Goal: Task Accomplishment & Management: Manage account settings

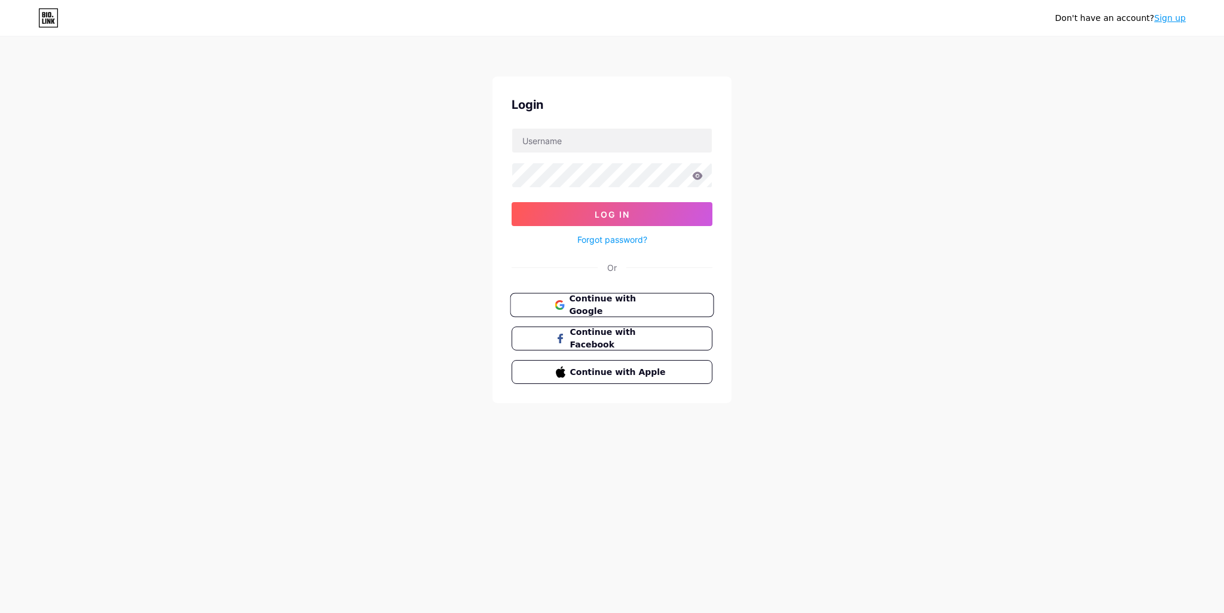
click at [664, 304] on span "Continue with Google" at bounding box center [619, 305] width 100 height 26
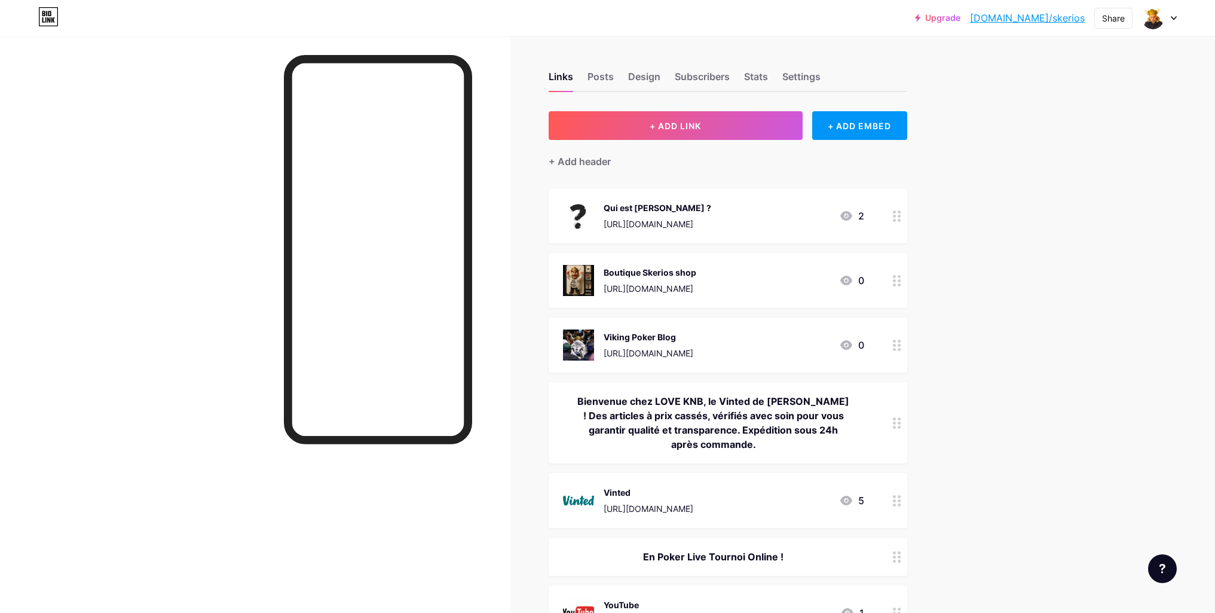
click at [1173, 19] on icon at bounding box center [1173, 18] width 5 height 3
click at [1063, 135] on link "Account settings" at bounding box center [1102, 136] width 148 height 32
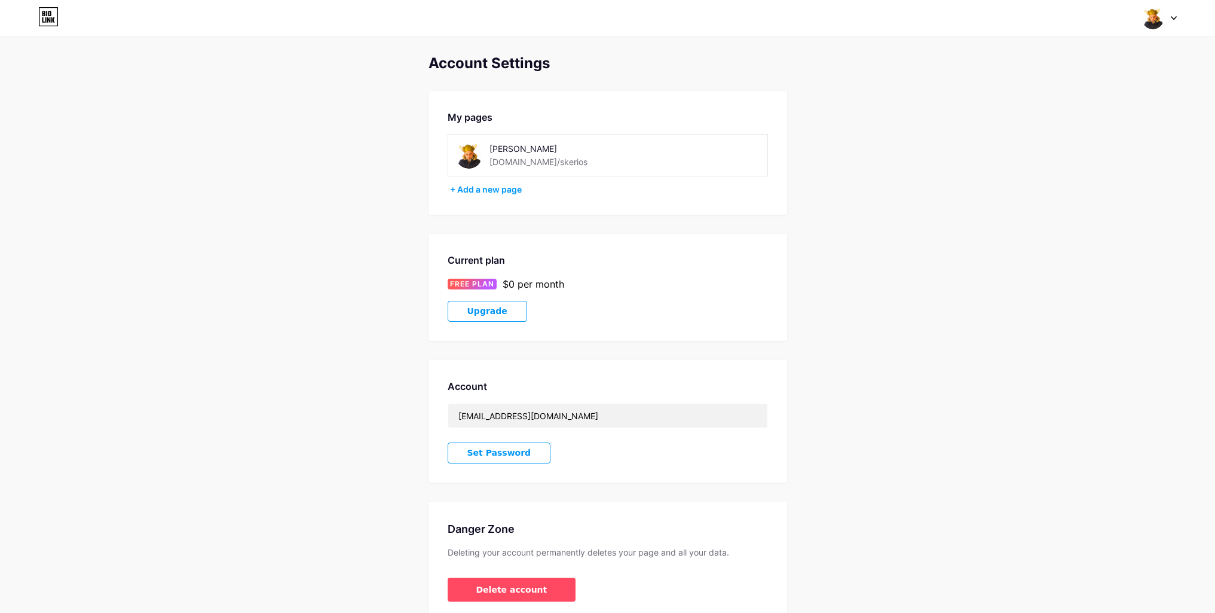
click at [1170, 17] on div at bounding box center [1159, 18] width 35 height 22
click at [1056, 167] on li "Logout" at bounding box center [1102, 168] width 148 height 32
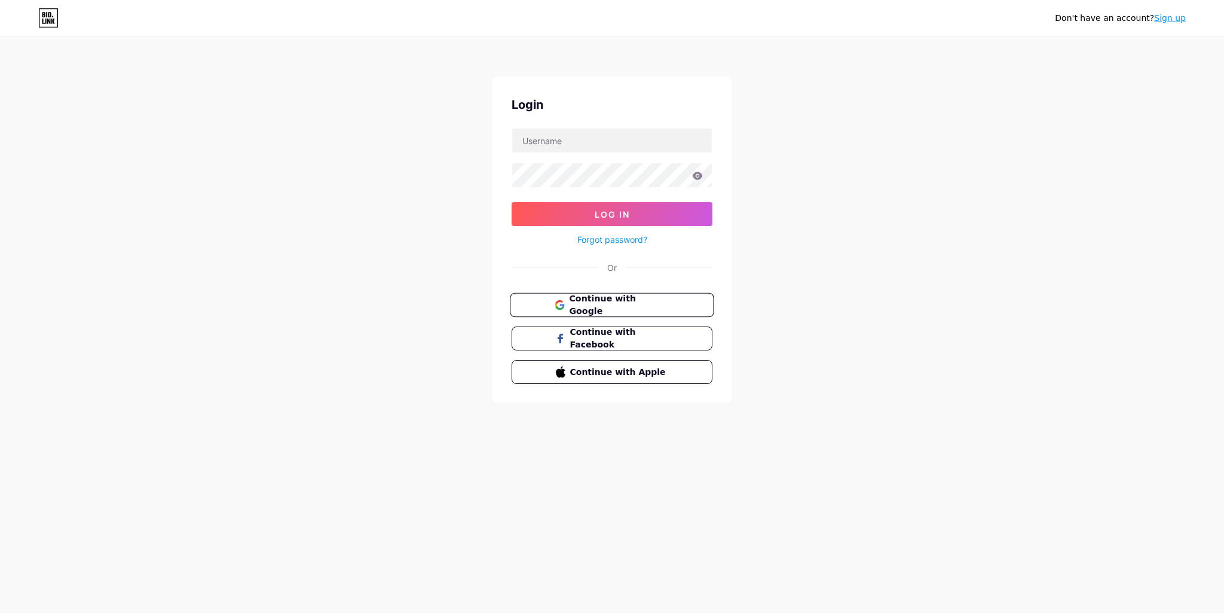
click at [673, 301] on button "Continue with Google" at bounding box center [612, 305] width 204 height 25
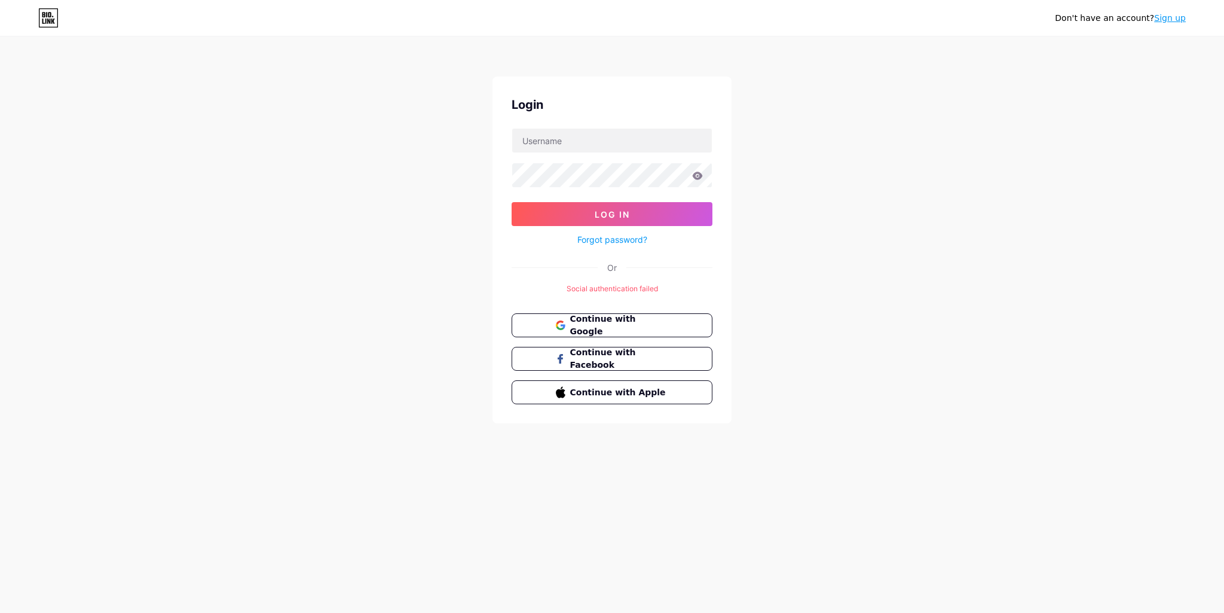
click at [1166, 17] on link "Sign up" at bounding box center [1170, 18] width 32 height 10
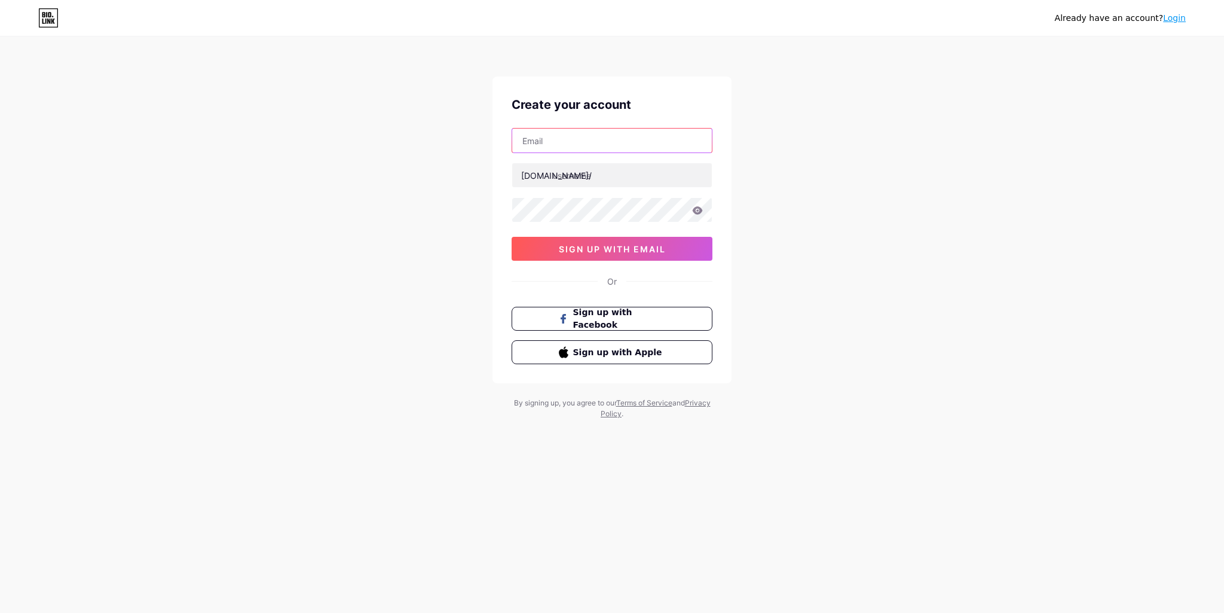
click at [614, 142] on input "text" at bounding box center [612, 140] width 200 height 24
click at [761, 176] on div "Already have an account? Login Create your account [DOMAIN_NAME]/ 0cAFcWeA5flDk…" at bounding box center [612, 228] width 1224 height 457
click at [649, 140] on input "text" at bounding box center [612, 140] width 200 height 24
click at [774, 197] on div "Already have an account? Login Create your account bio.link/ 0cAFcWeA5flDkL0Sd8…" at bounding box center [612, 228] width 1224 height 457
